Goal: Information Seeking & Learning: Learn about a topic

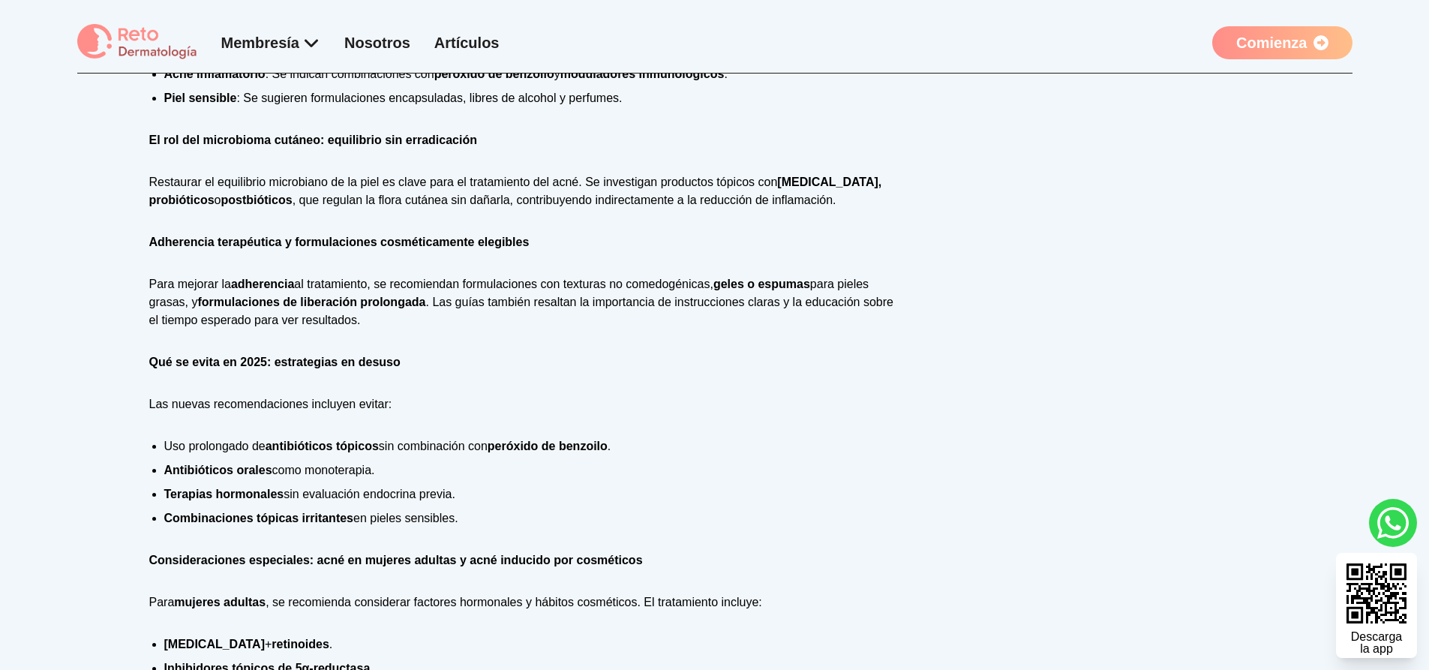
scroll to position [1500, 0]
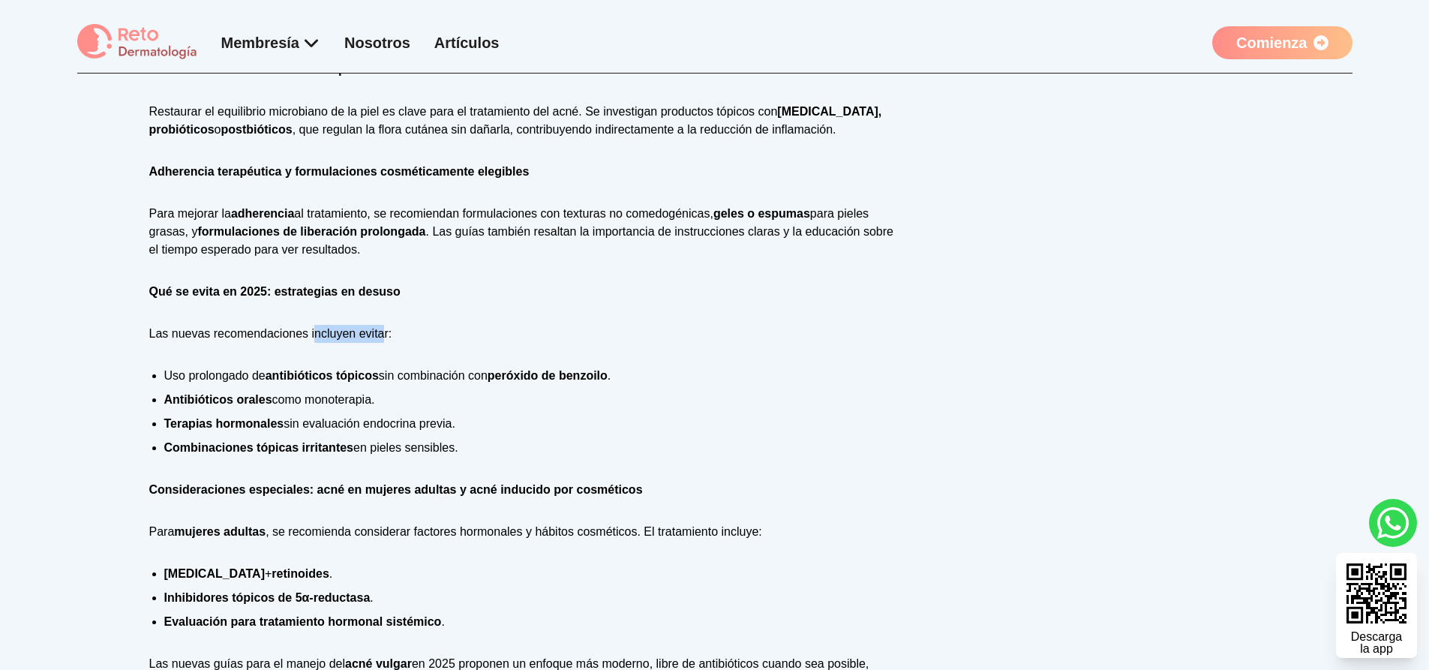
drag, startPoint x: 314, startPoint y: 319, endPoint x: 383, endPoint y: 305, distance: 71.0
click at [383, 305] on div "El acné vulgar continúa siendo una de las dermatosis inflamatorias más prevalen…" at bounding box center [526, 46] width 754 height 1566
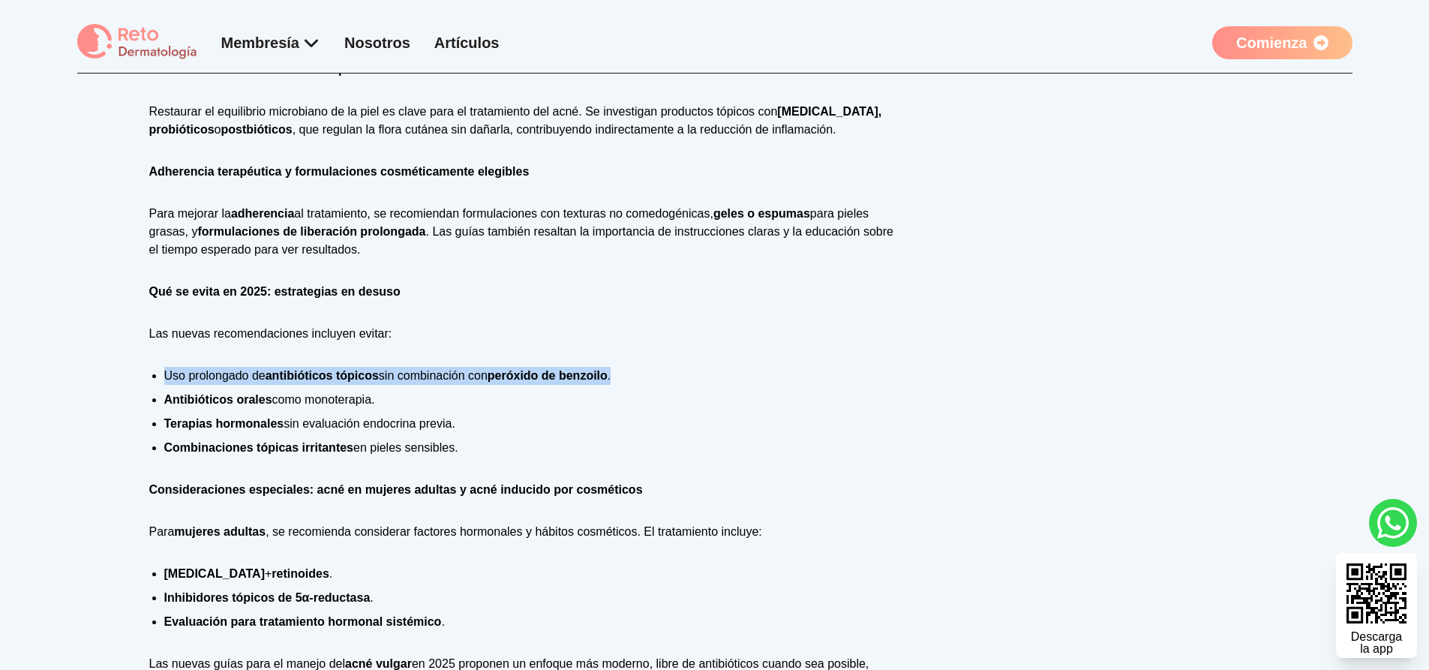
drag, startPoint x: 158, startPoint y: 361, endPoint x: 626, endPoint y: 365, distance: 468.0
click at [626, 367] on ul "Uso prolongado de antibióticos tópicos sin combinación con peróxido de benzoilo…" at bounding box center [526, 412] width 754 height 90
click at [492, 439] on li "Combinaciones tópicas irritantes en pieles sensibles." at bounding box center [533, 448] width 739 height 18
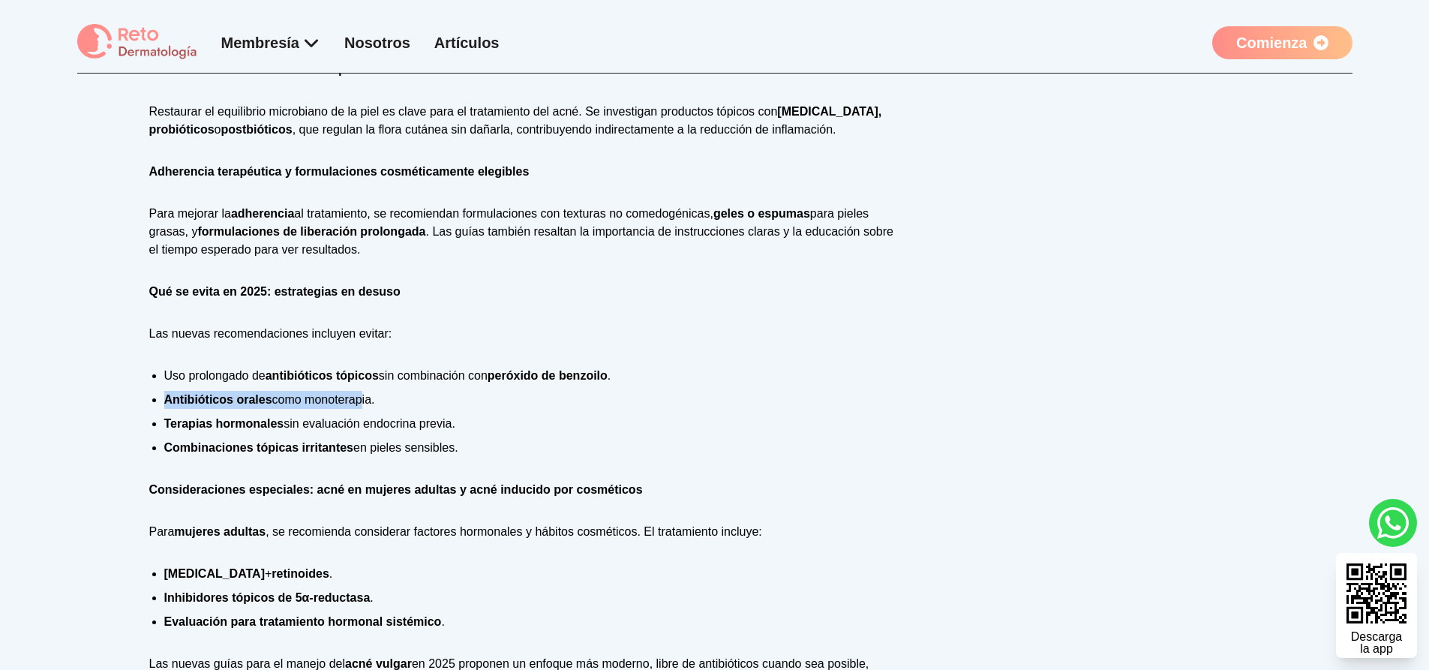
drag, startPoint x: 166, startPoint y: 386, endPoint x: 358, endPoint y: 388, distance: 192.0
click at [358, 391] on li "Antibióticos orales como monoterapia." at bounding box center [533, 400] width 739 height 18
click at [355, 439] on li "Combinaciones tópicas irritantes en pieles sensibles." at bounding box center [533, 448] width 739 height 18
drag, startPoint x: 164, startPoint y: 404, endPoint x: 456, endPoint y: 409, distance: 291.8
click at [458, 415] on li "Terapias hormonales sin evaluación endocrina previa." at bounding box center [533, 424] width 739 height 18
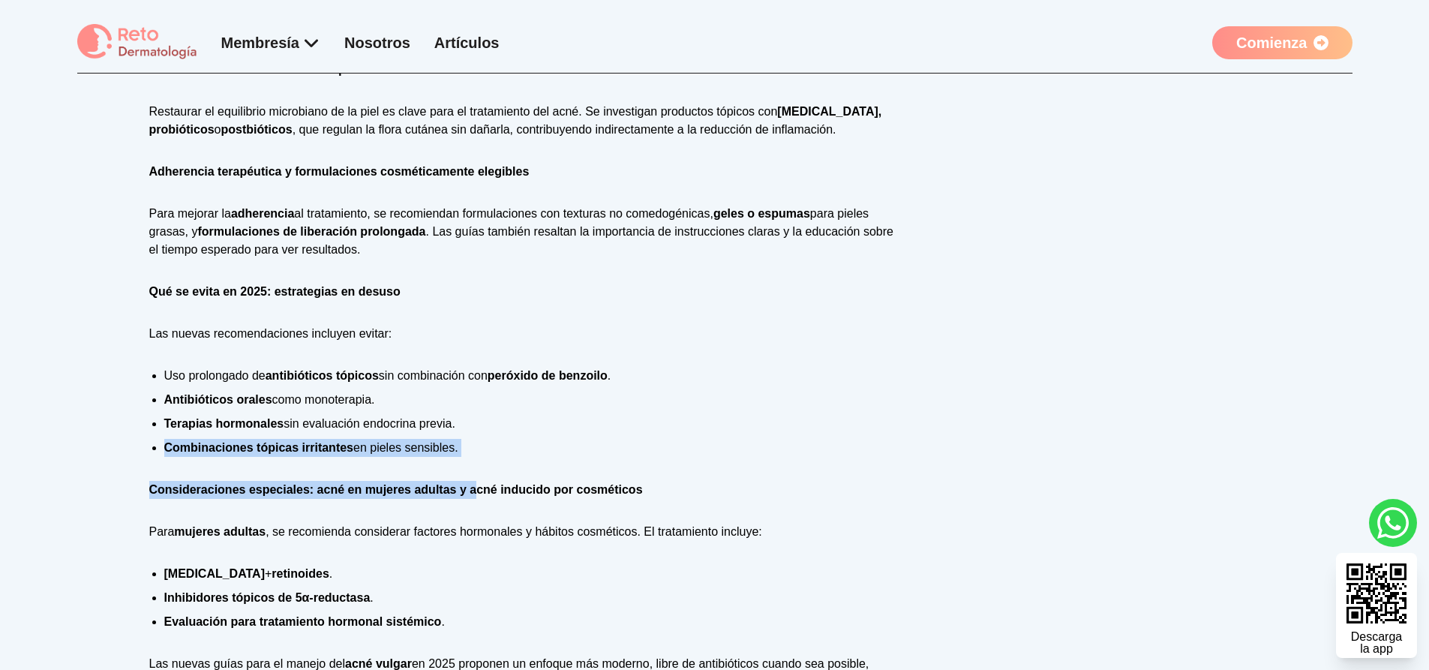
drag, startPoint x: 167, startPoint y: 433, endPoint x: 474, endPoint y: 461, distance: 308.1
click at [474, 454] on div "El acné vulgar continúa siendo una de las dermatosis inflamatorias más prevalen…" at bounding box center [526, 46] width 754 height 1566
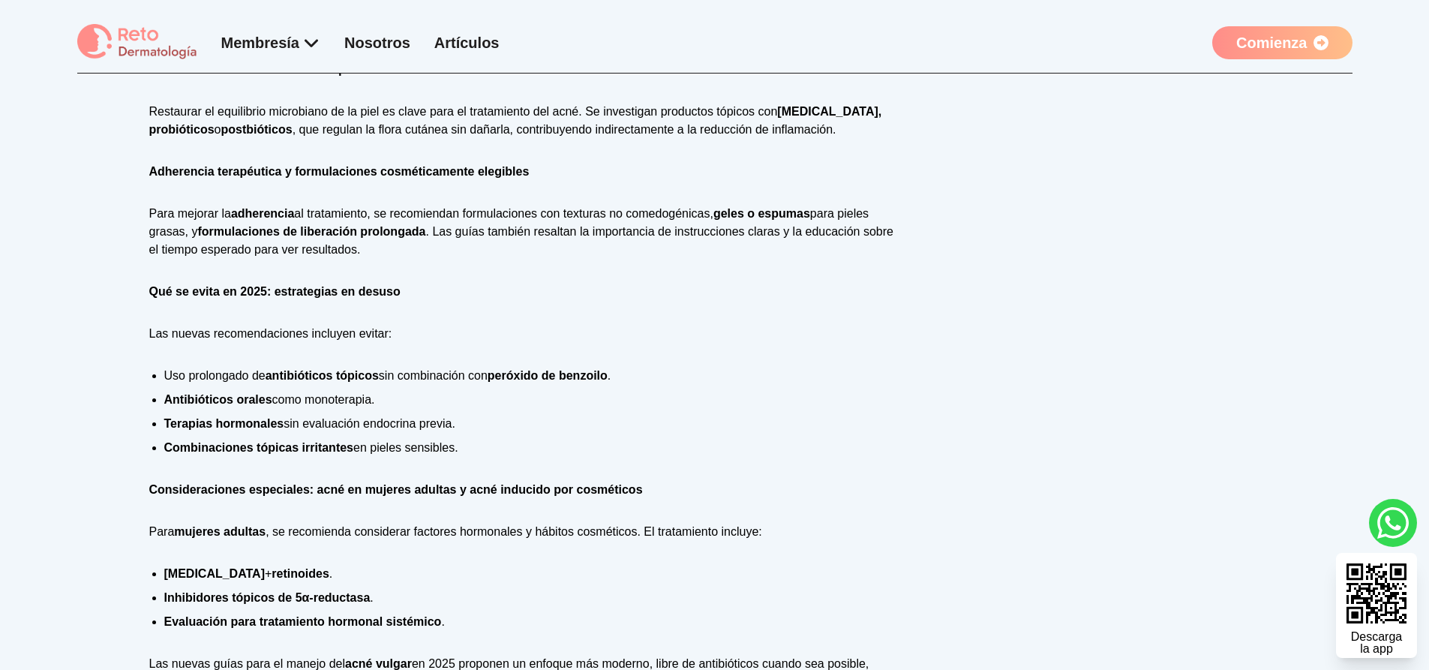
drag, startPoint x: 476, startPoint y: 507, endPoint x: 354, endPoint y: 586, distance: 144.8
click at [473, 523] on p "Para mujeres adultas , se recomienda considerar factores hormonales y hábitos c…" at bounding box center [526, 532] width 754 height 18
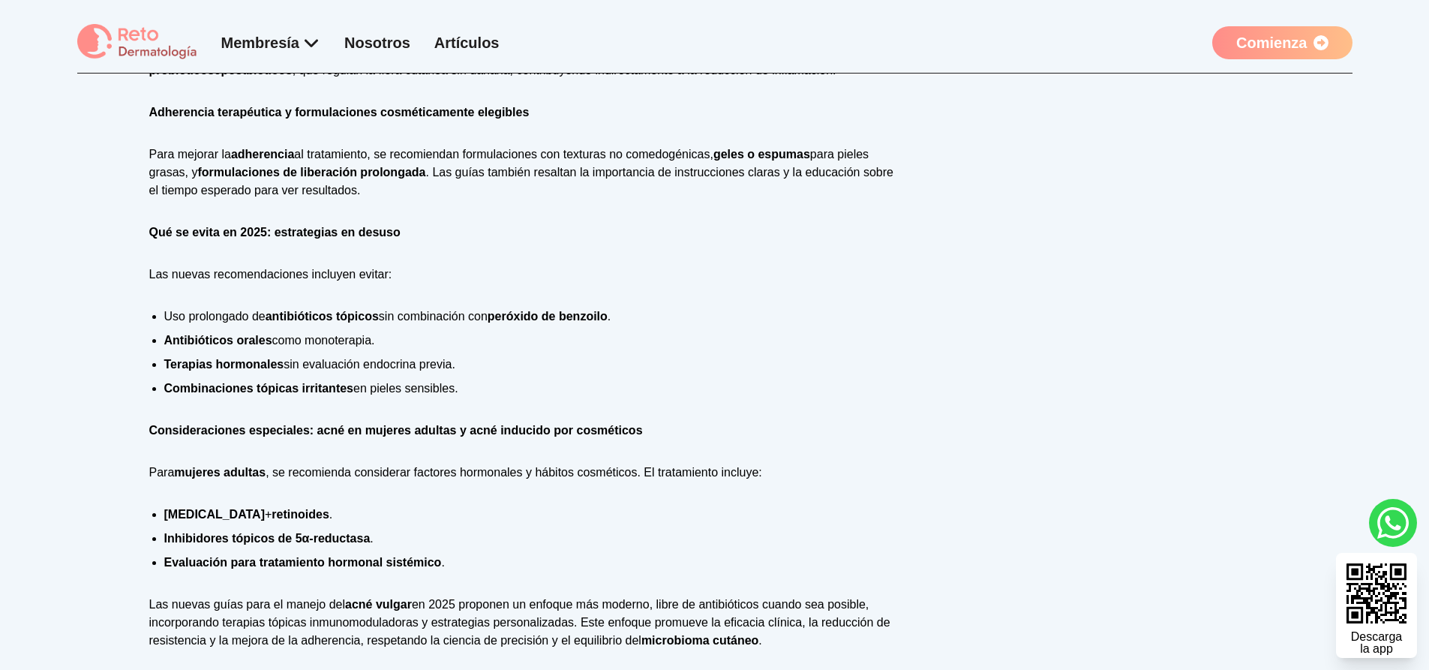
scroll to position [1650, 0]
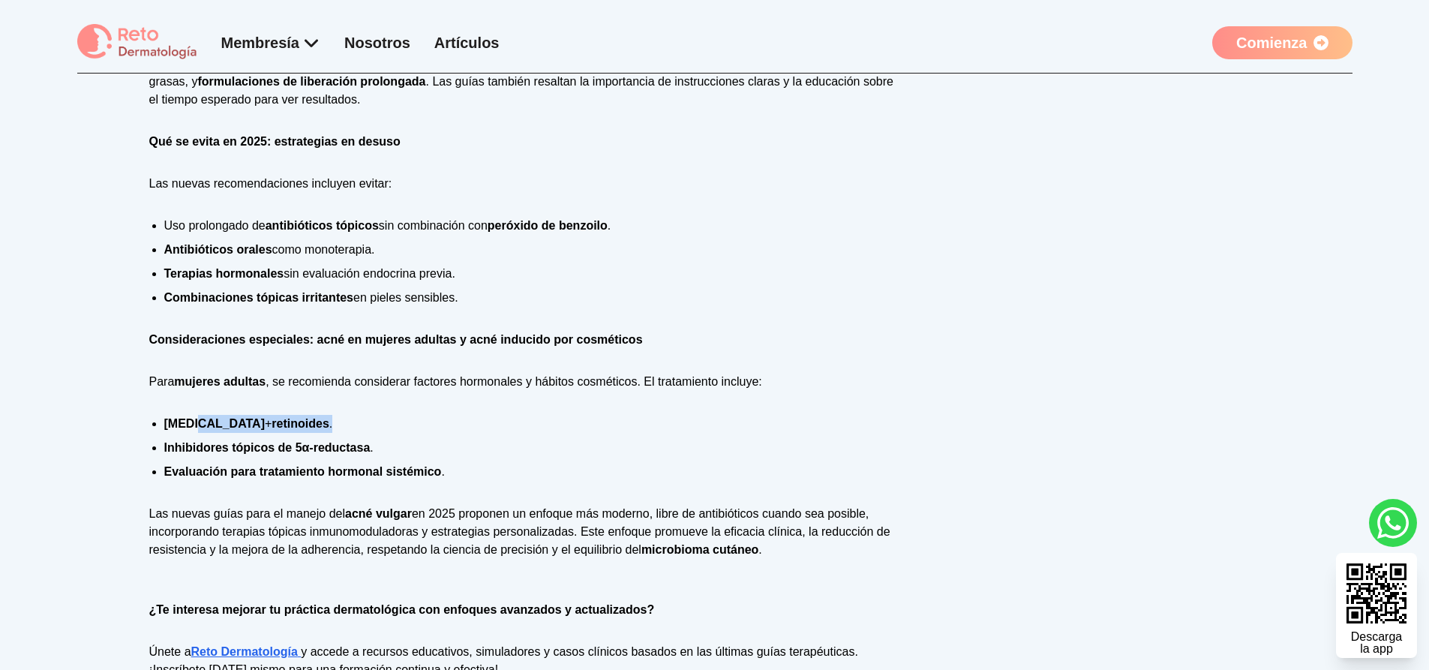
drag, startPoint x: 196, startPoint y: 399, endPoint x: 323, endPoint y: 409, distance: 127.1
click at [323, 415] on li "[MEDICAL_DATA] + retinoides ." at bounding box center [533, 424] width 739 height 18
click at [365, 439] on li "Inhibidores tópicos de 5α-reductasa ." at bounding box center [533, 448] width 739 height 18
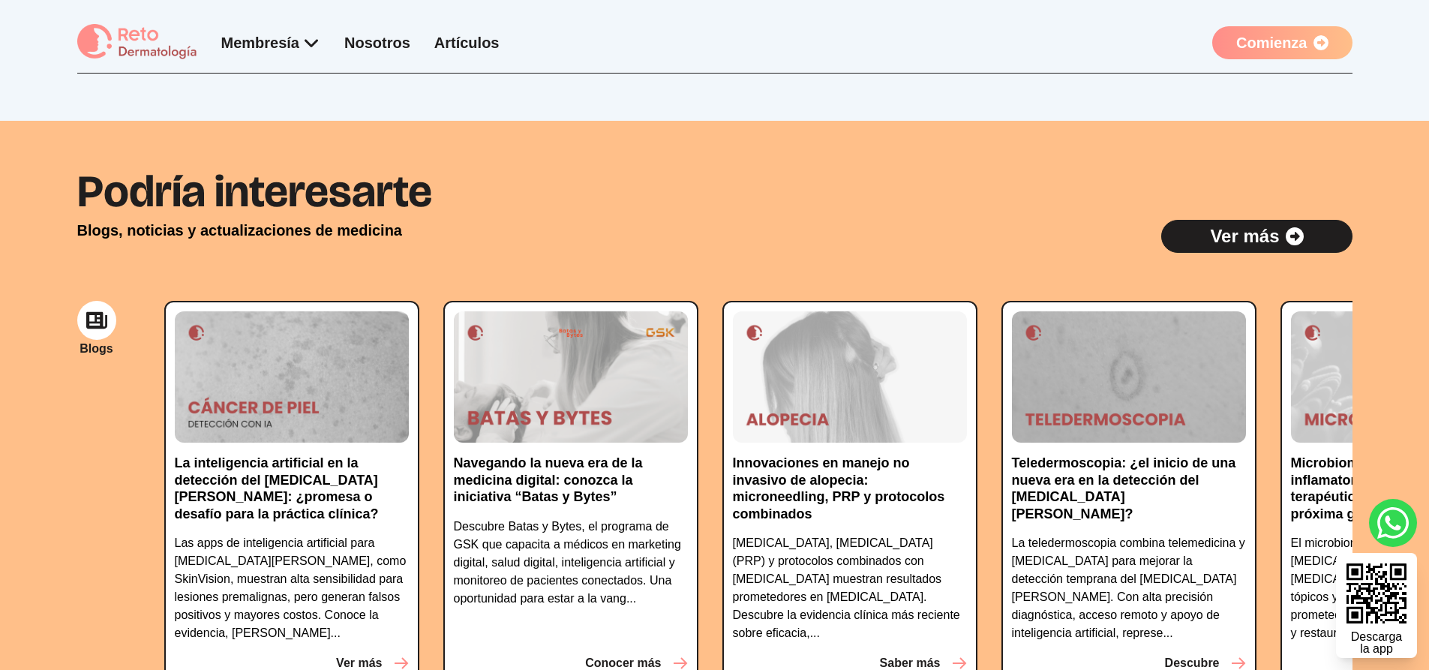
scroll to position [2190, 0]
